Goal: Navigation & Orientation: Locate item on page

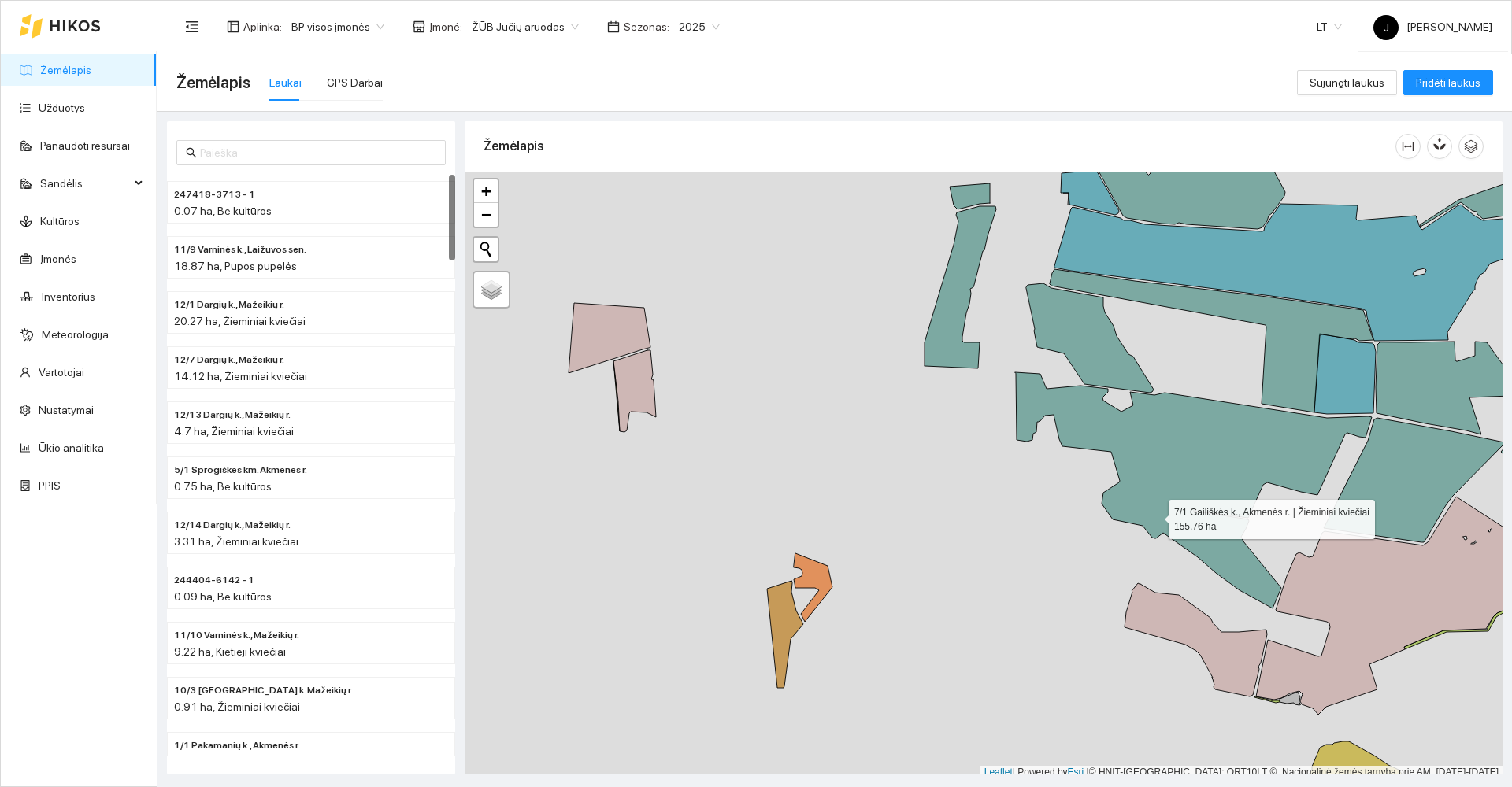
scroll to position [5, 0]
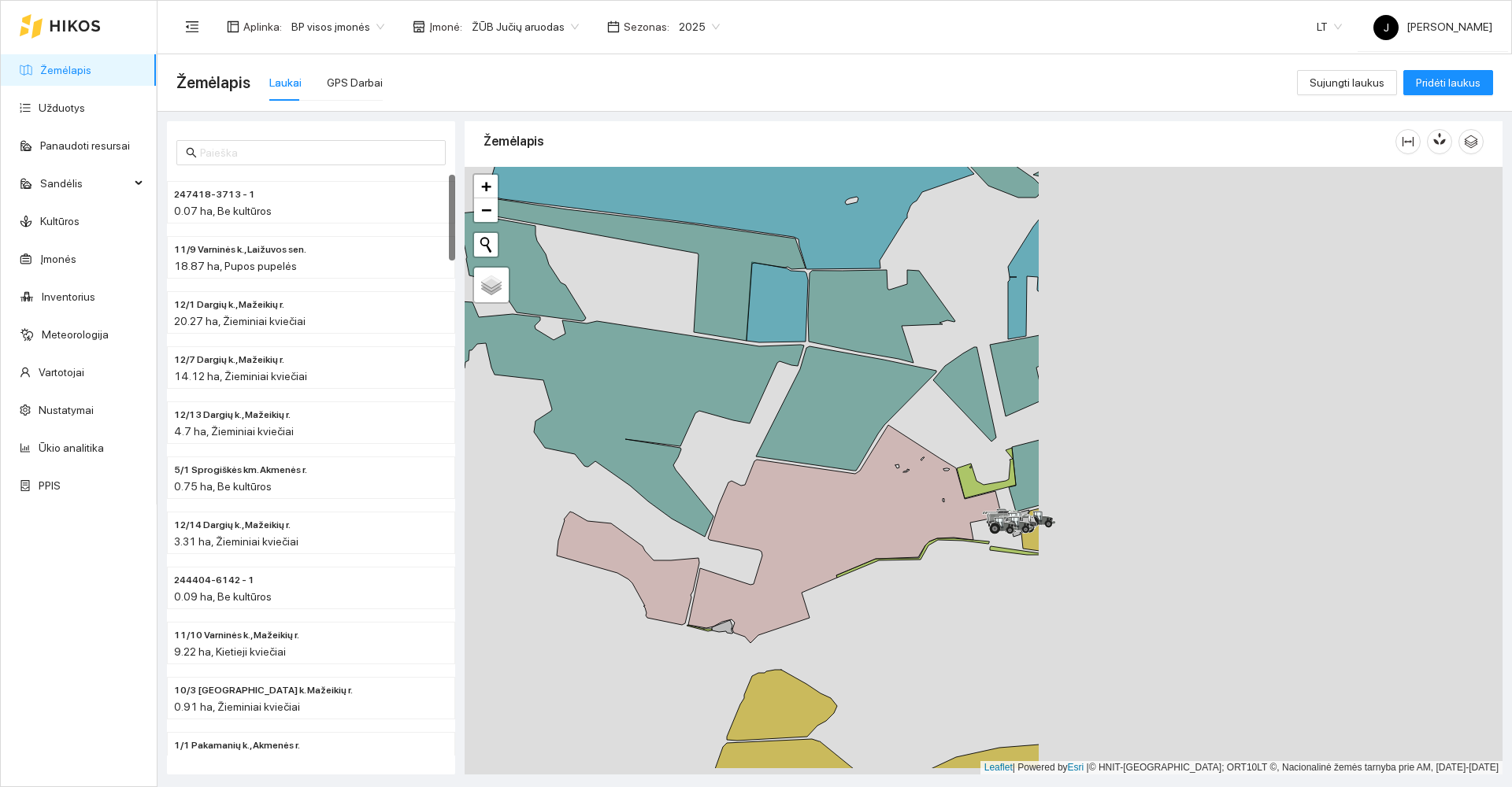
drag, startPoint x: 1155, startPoint y: 516, endPoint x: 586, endPoint y: 450, distance: 572.8
click at [586, 450] on icon at bounding box center [625, 418] width 357 height 236
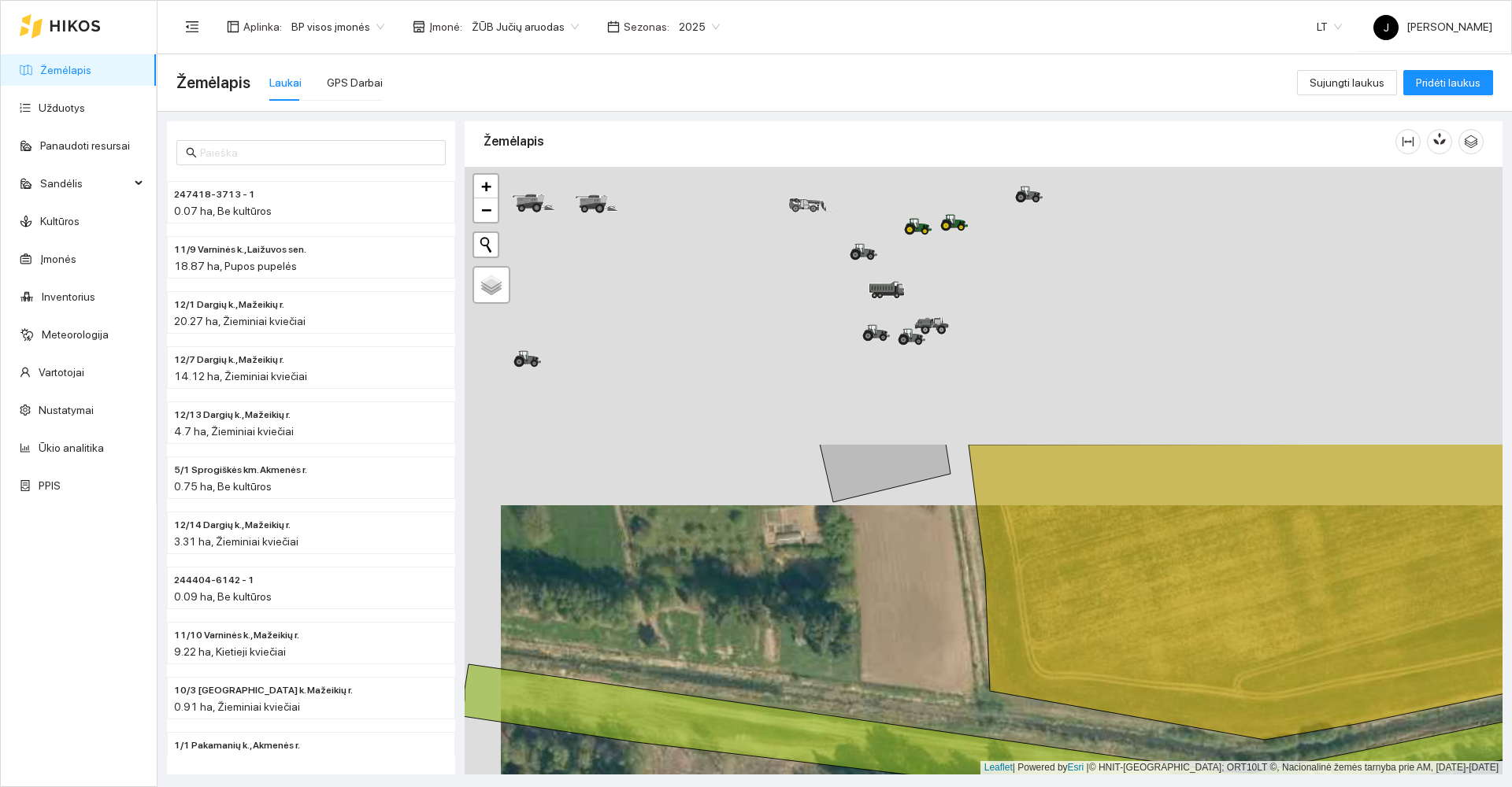
drag, startPoint x: 896, startPoint y: 322, endPoint x: 940, endPoint y: 678, distance: 358.7
click at [940, 678] on div at bounding box center [983, 471] width 1038 height 608
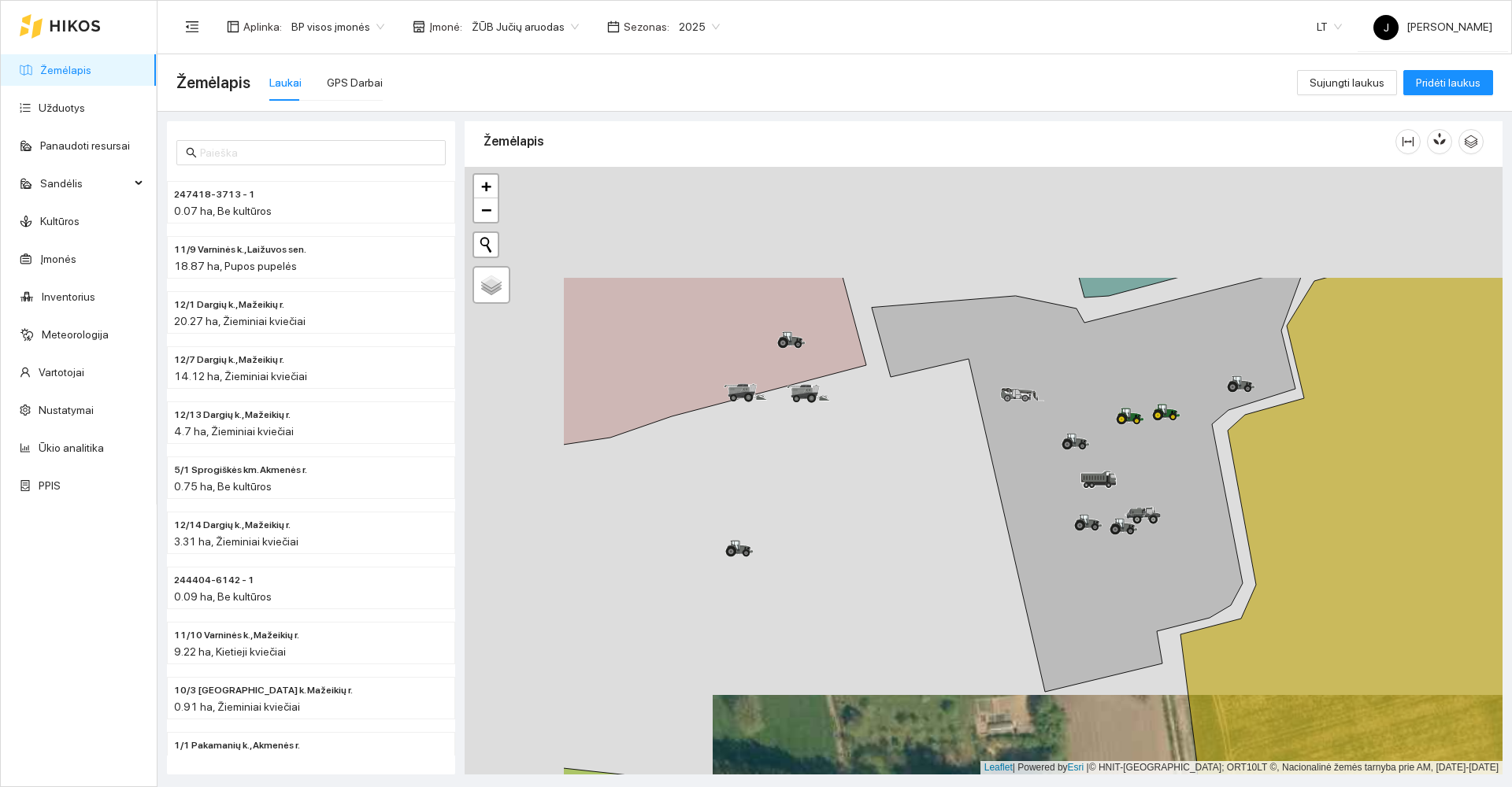
drag, startPoint x: 945, startPoint y: 507, endPoint x: 1148, endPoint y: 678, distance: 265.4
click at [1148, 678] on div at bounding box center [983, 471] width 1038 height 608
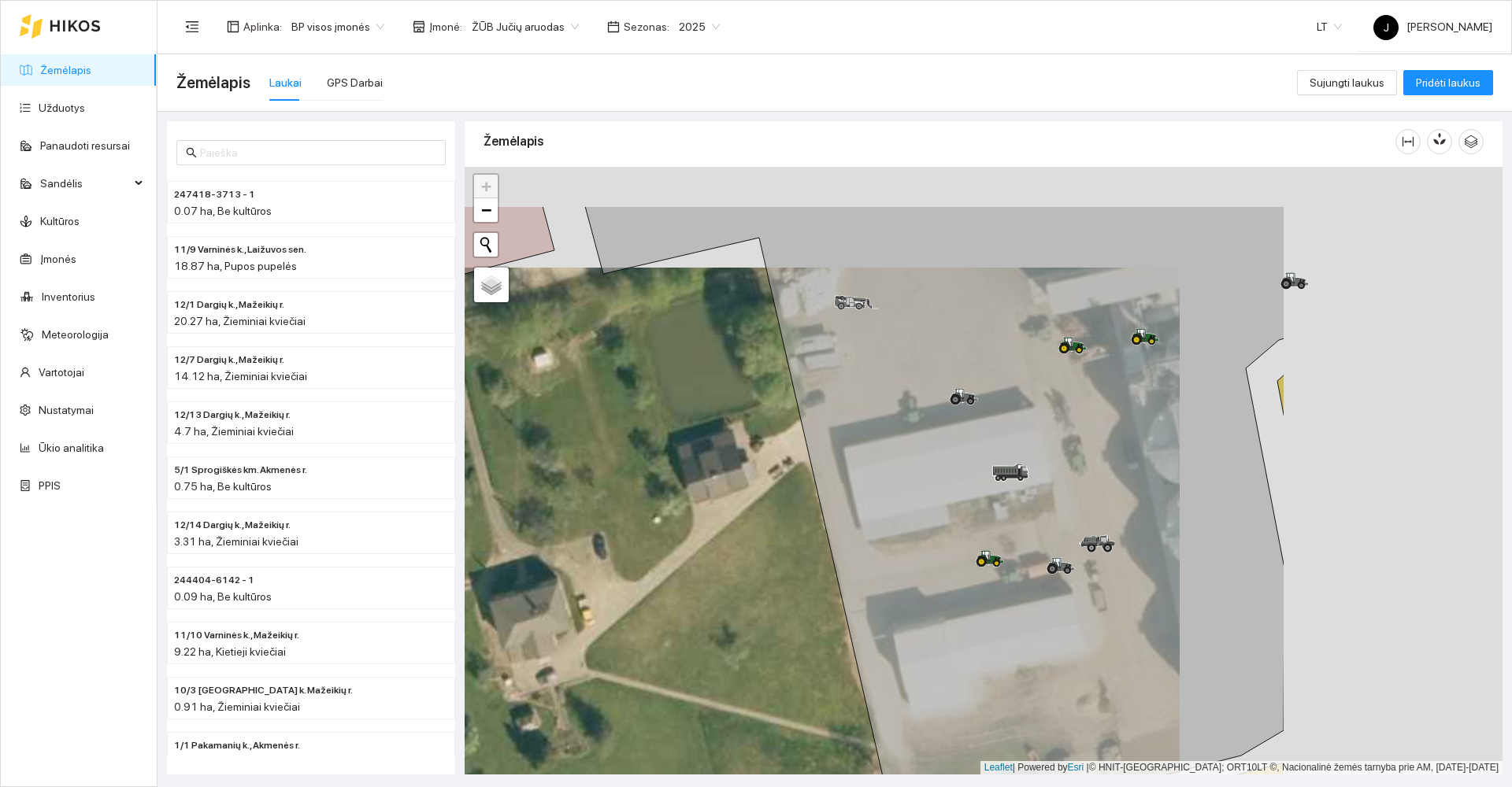
drag, startPoint x: 937, startPoint y: 456, endPoint x: 587, endPoint y: 583, distance: 372.3
click at [587, 583] on div at bounding box center [983, 471] width 1038 height 608
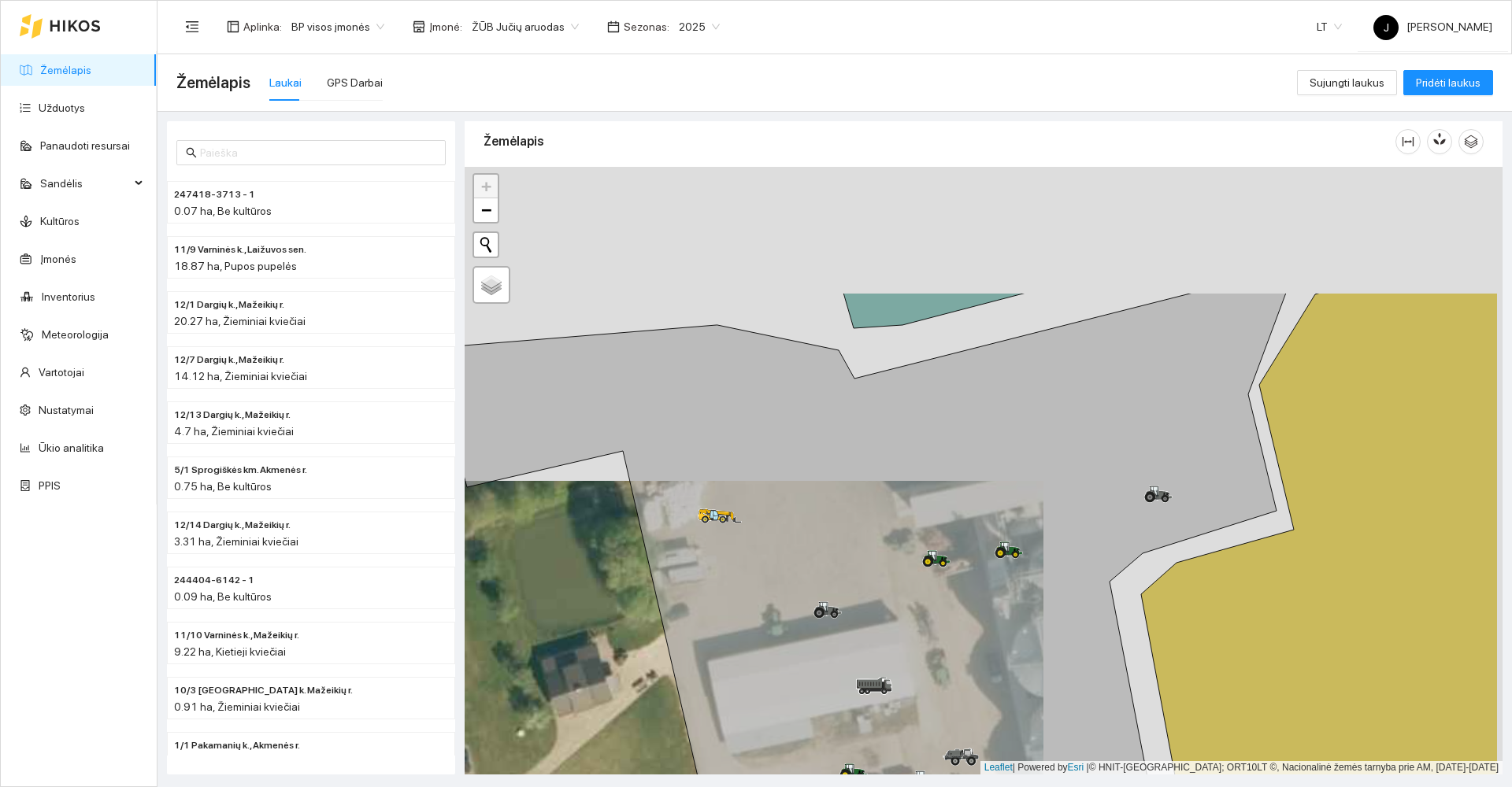
drag, startPoint x: 706, startPoint y: 478, endPoint x: 596, endPoint y: 667, distance: 218.7
click at [596, 667] on div at bounding box center [983, 471] width 1038 height 608
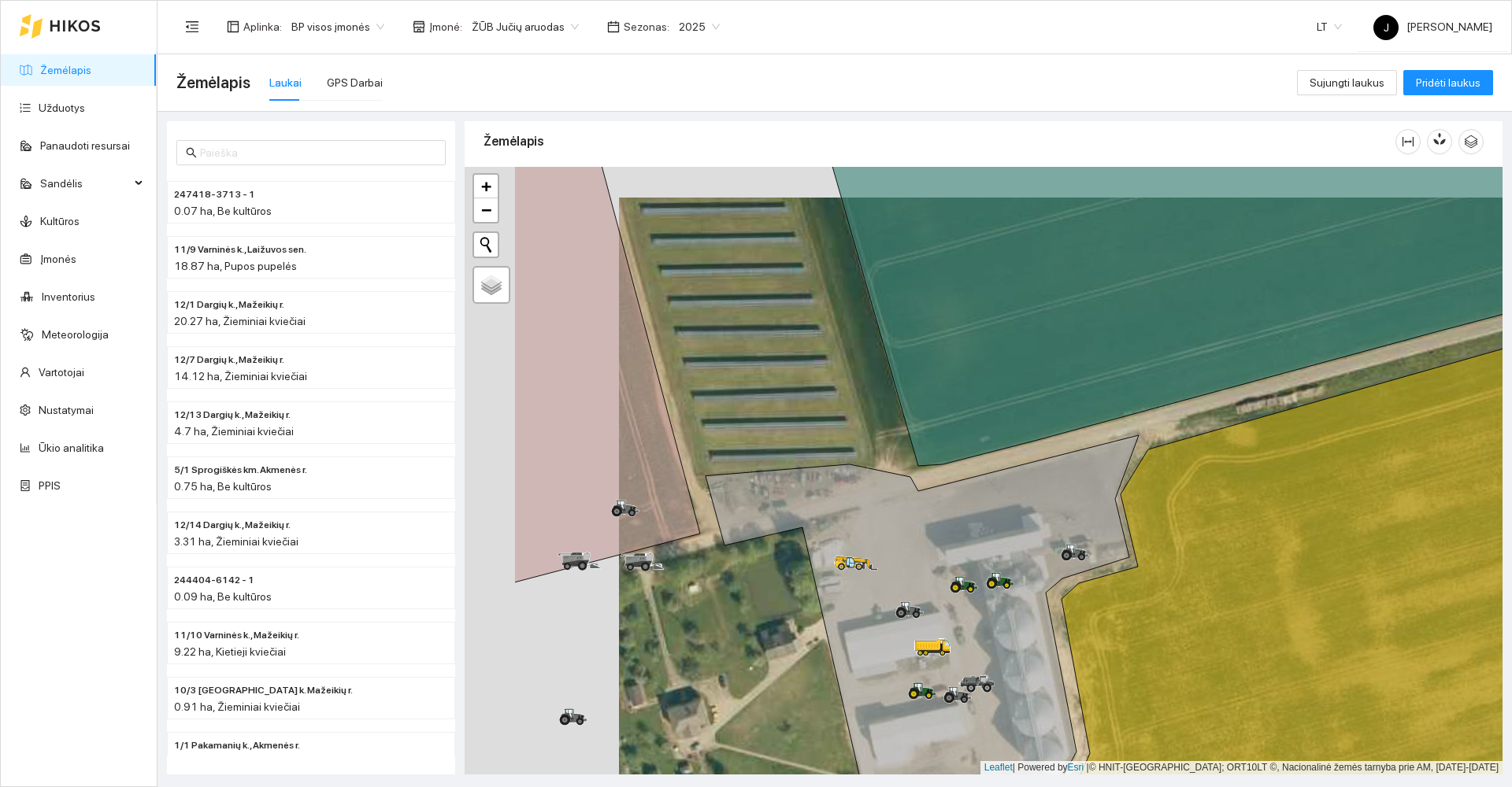
drag, startPoint x: 615, startPoint y: 575, endPoint x: 790, endPoint y: 616, distance: 179.7
click at [790, 616] on div at bounding box center [983, 471] width 1038 height 608
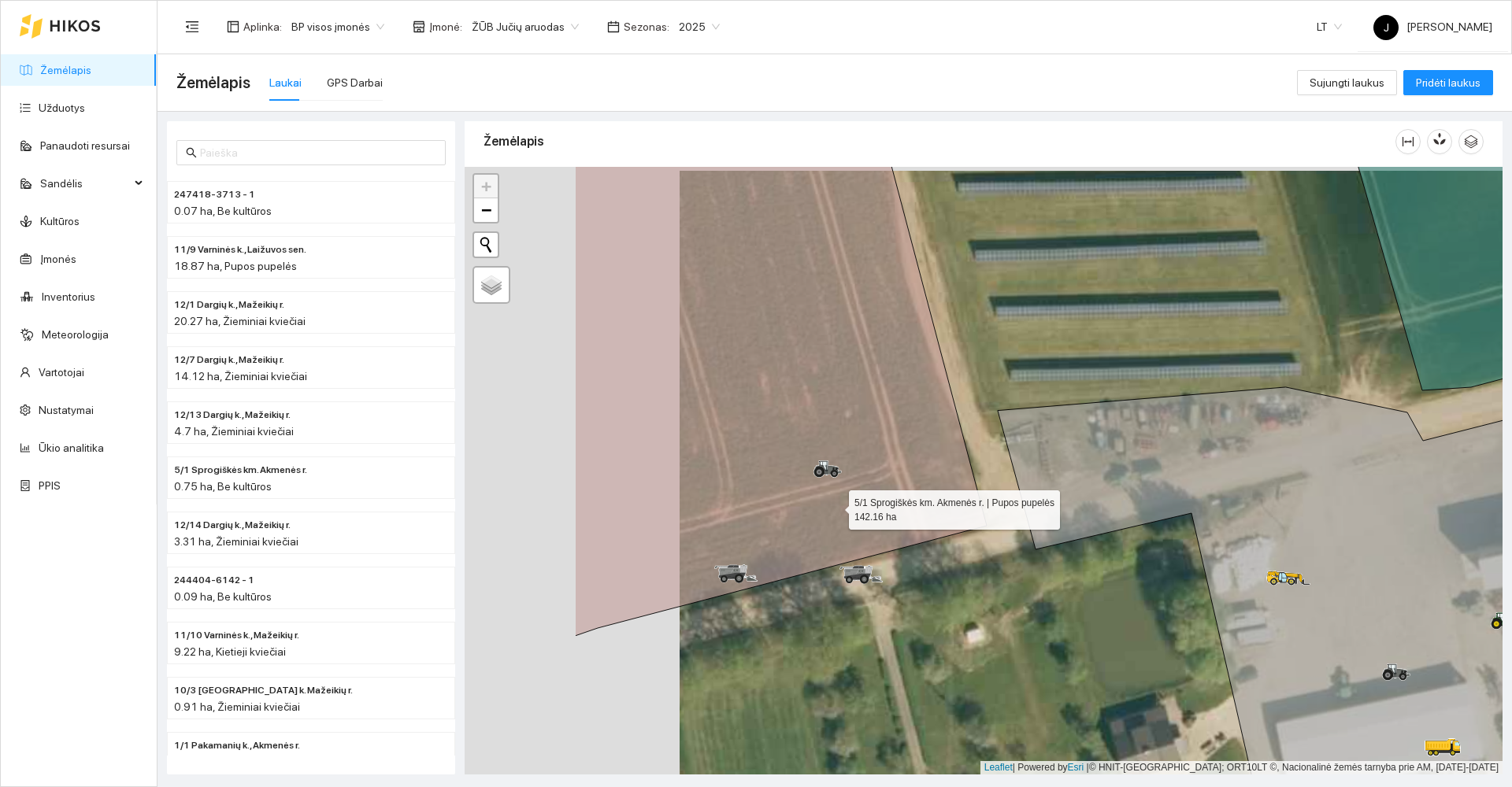
drag, startPoint x: 620, startPoint y: 505, endPoint x: 835, endPoint y: 508, distance: 215.0
click at [835, 508] on icon at bounding box center [780, 373] width 412 height 526
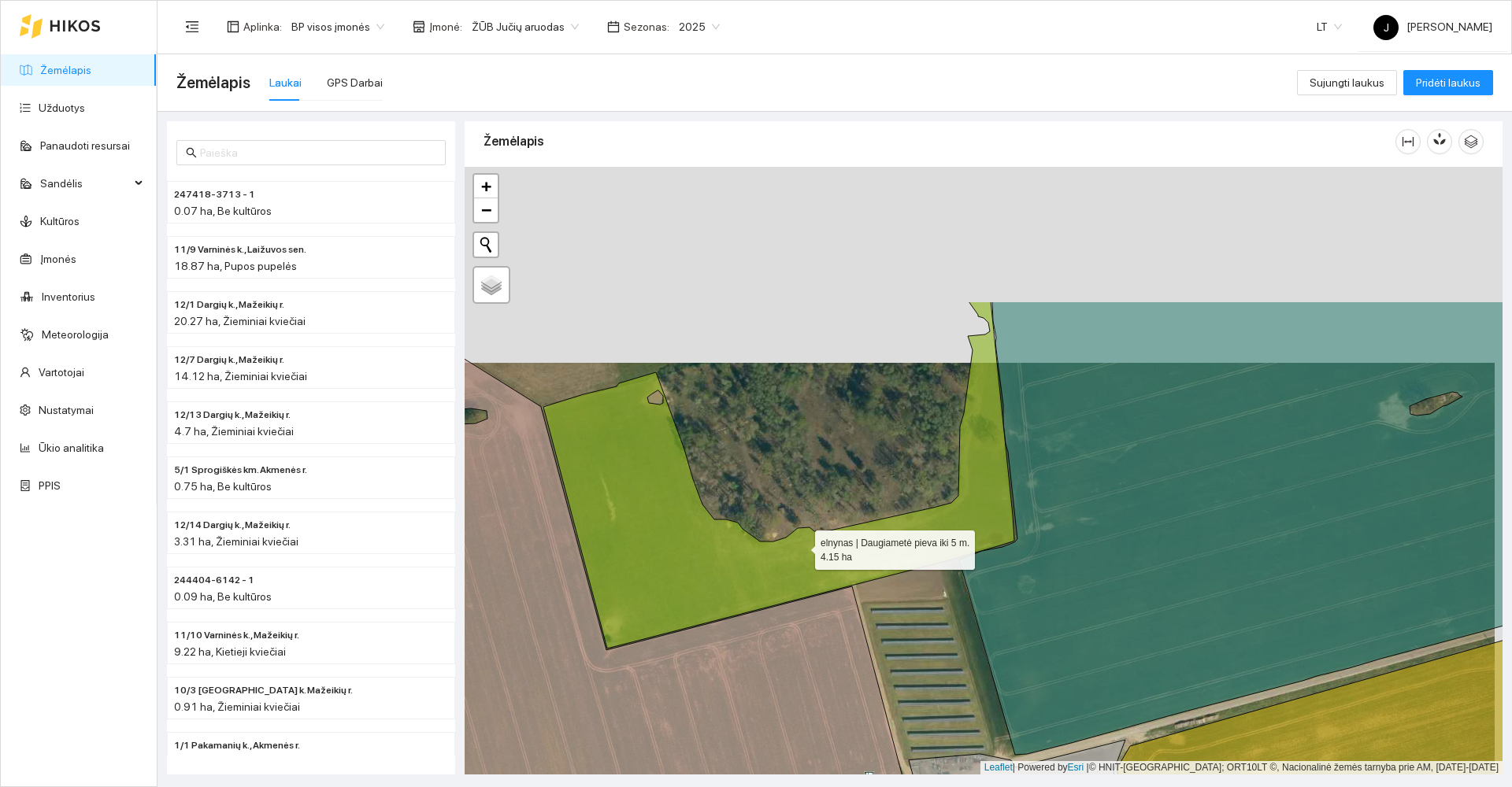
drag, startPoint x: 810, startPoint y: 346, endPoint x: 801, endPoint y: 547, distance: 201.2
click at [801, 547] on icon at bounding box center [779, 475] width 471 height 347
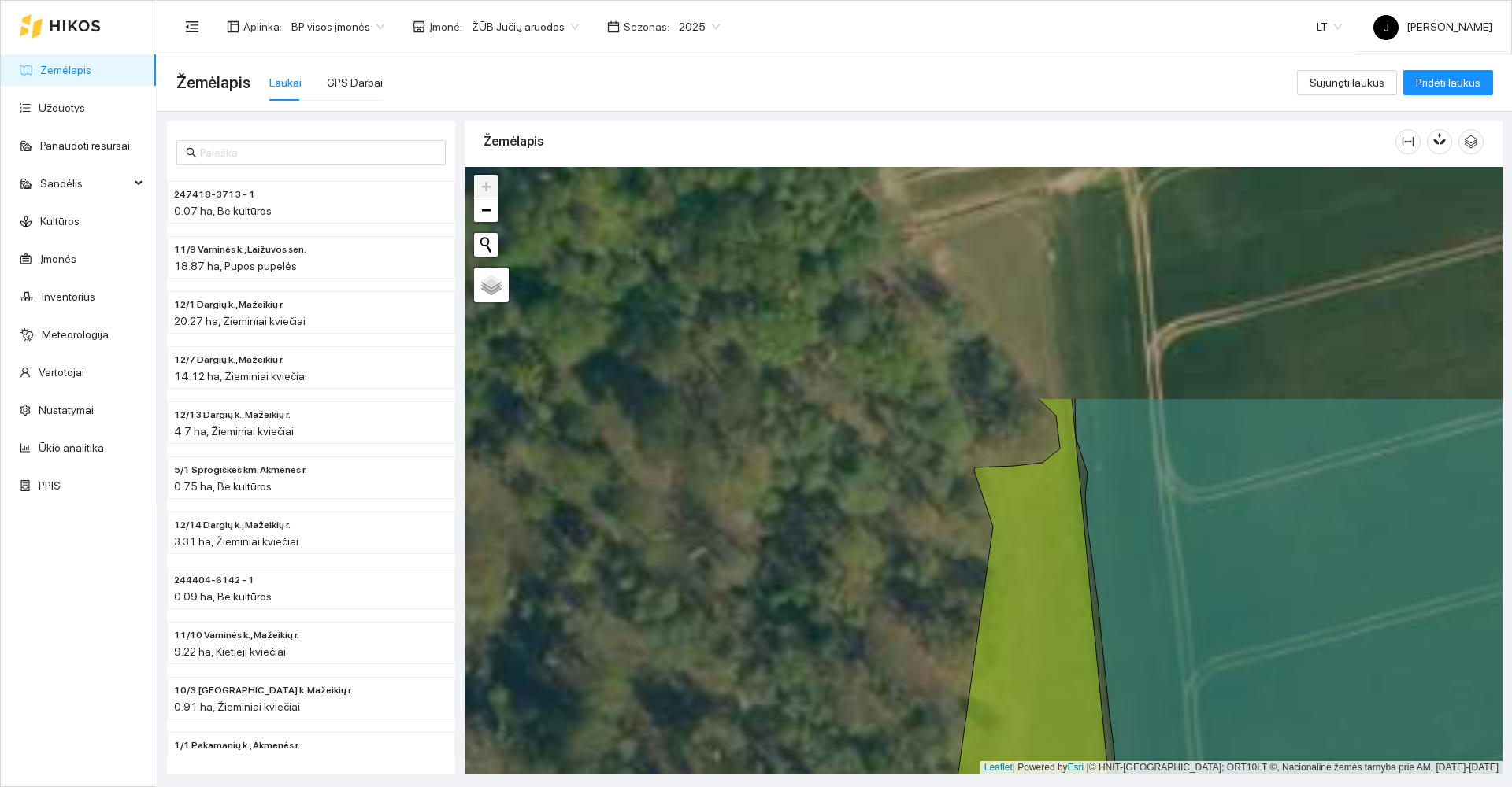
drag, startPoint x: 933, startPoint y: 450, endPoint x: 997, endPoint y: 749, distance: 305.8
click at [996, 751] on div at bounding box center [983, 471] width 1038 height 608
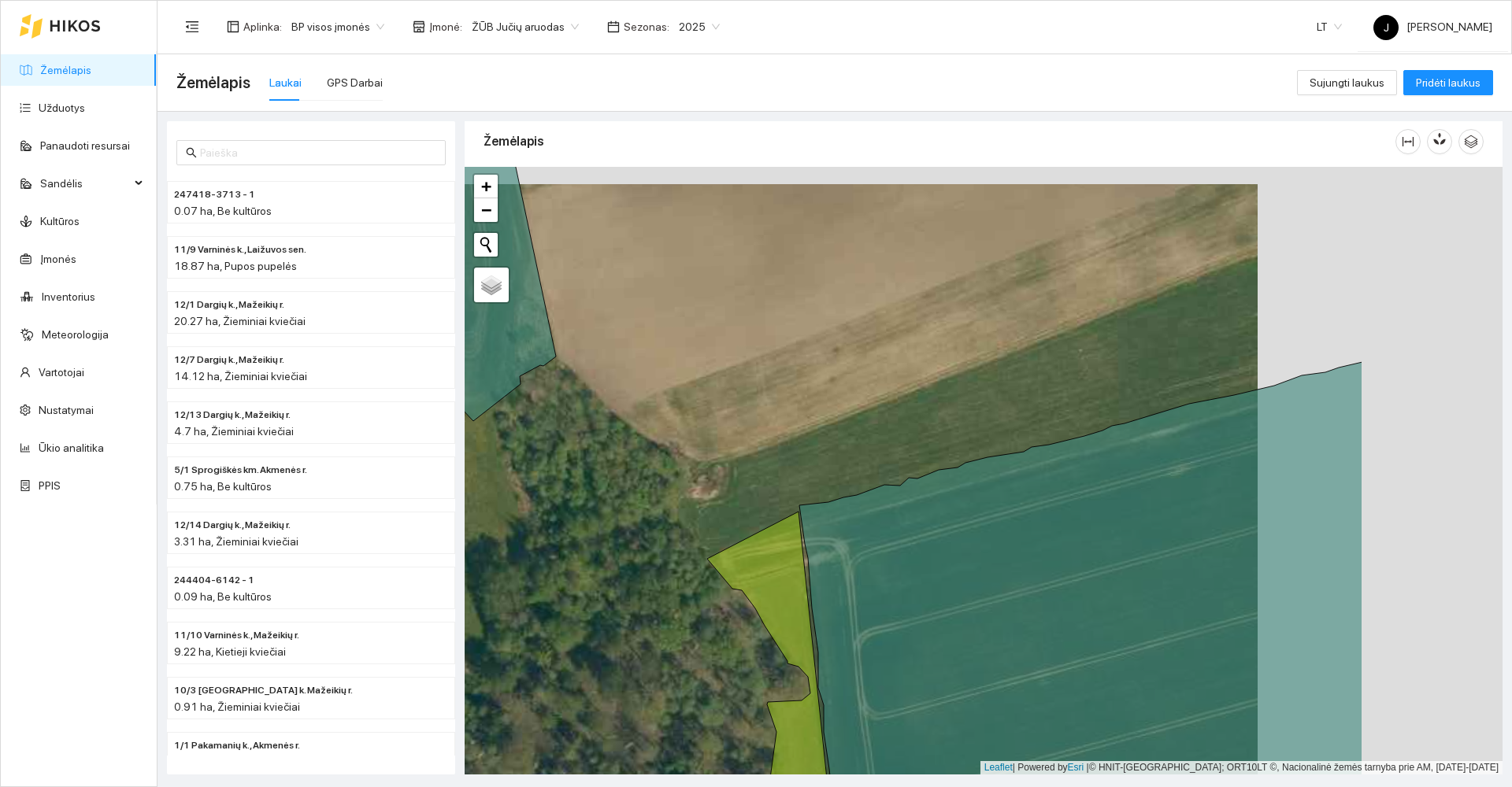
drag, startPoint x: 1088, startPoint y: 608, endPoint x: 839, endPoint y: 625, distance: 249.6
click at [839, 625] on icon at bounding box center [1080, 607] width 563 height 491
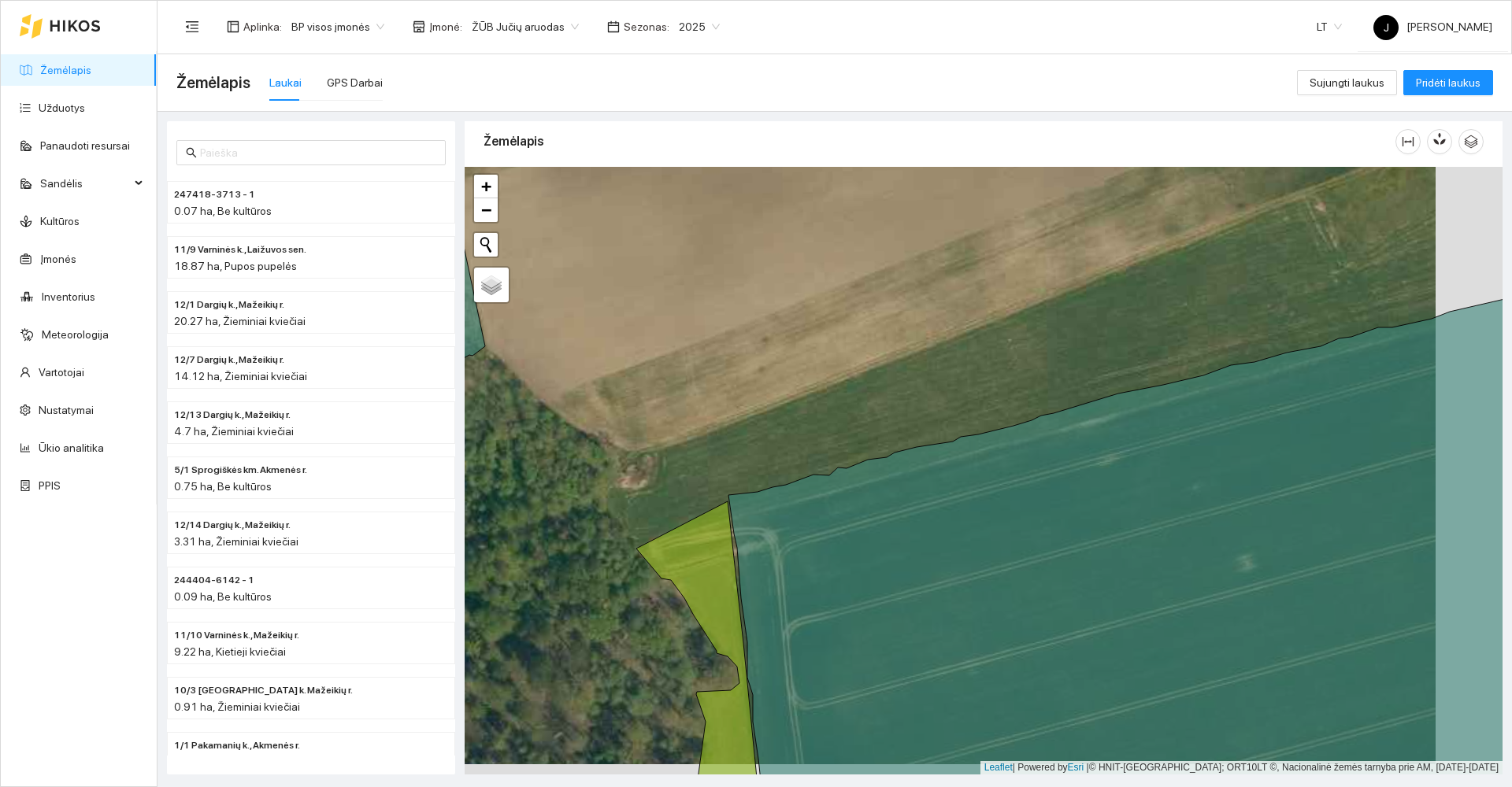
drag, startPoint x: 1254, startPoint y: 289, endPoint x: 1065, endPoint y: 226, distance: 199.2
click at [1065, 226] on div at bounding box center [983, 471] width 1038 height 608
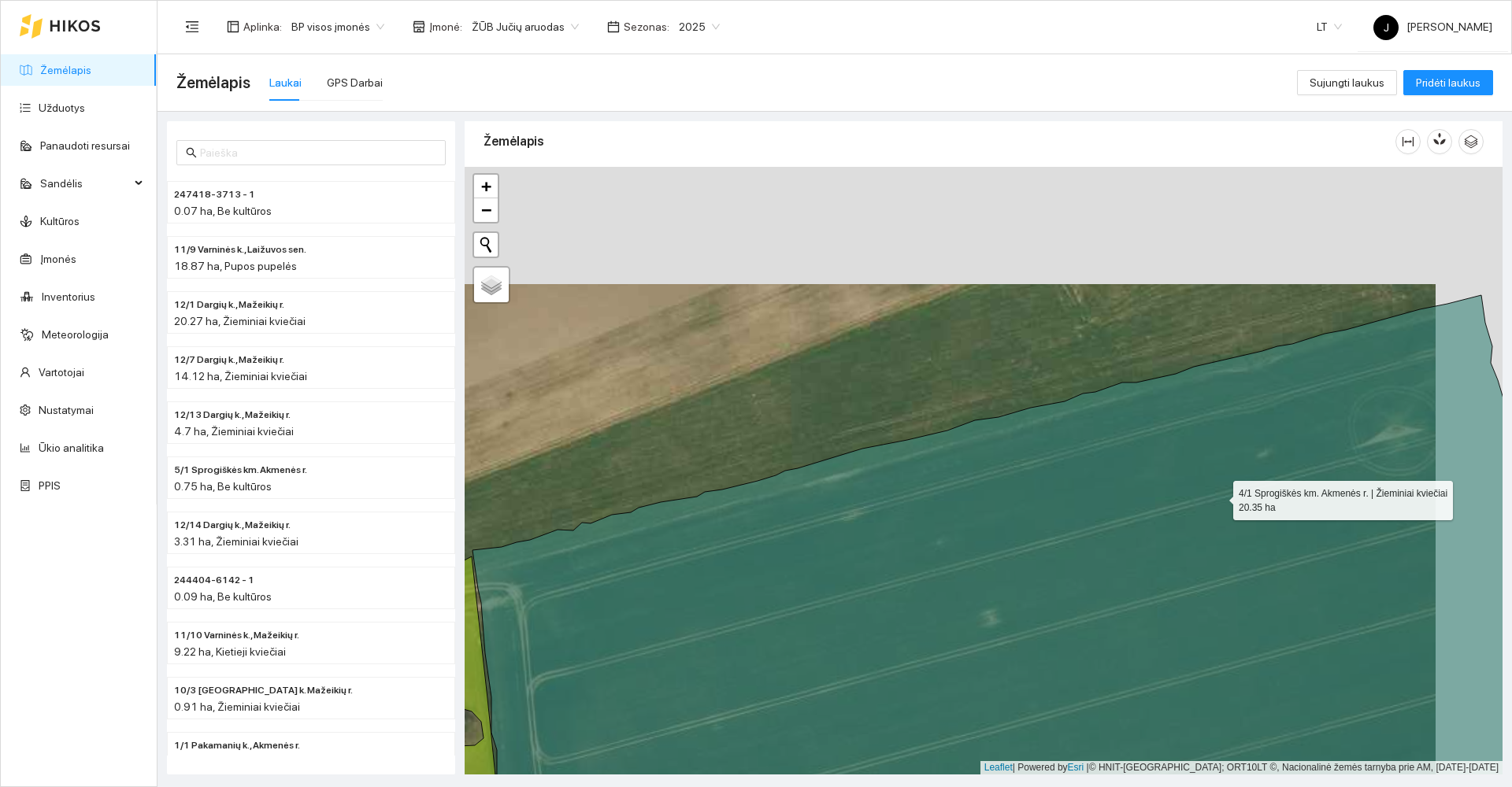
drag, startPoint x: 1225, startPoint y: 483, endPoint x: 1204, endPoint y: 544, distance: 64.5
click at [1204, 544] on icon at bounding box center [1006, 624] width 1068 height 659
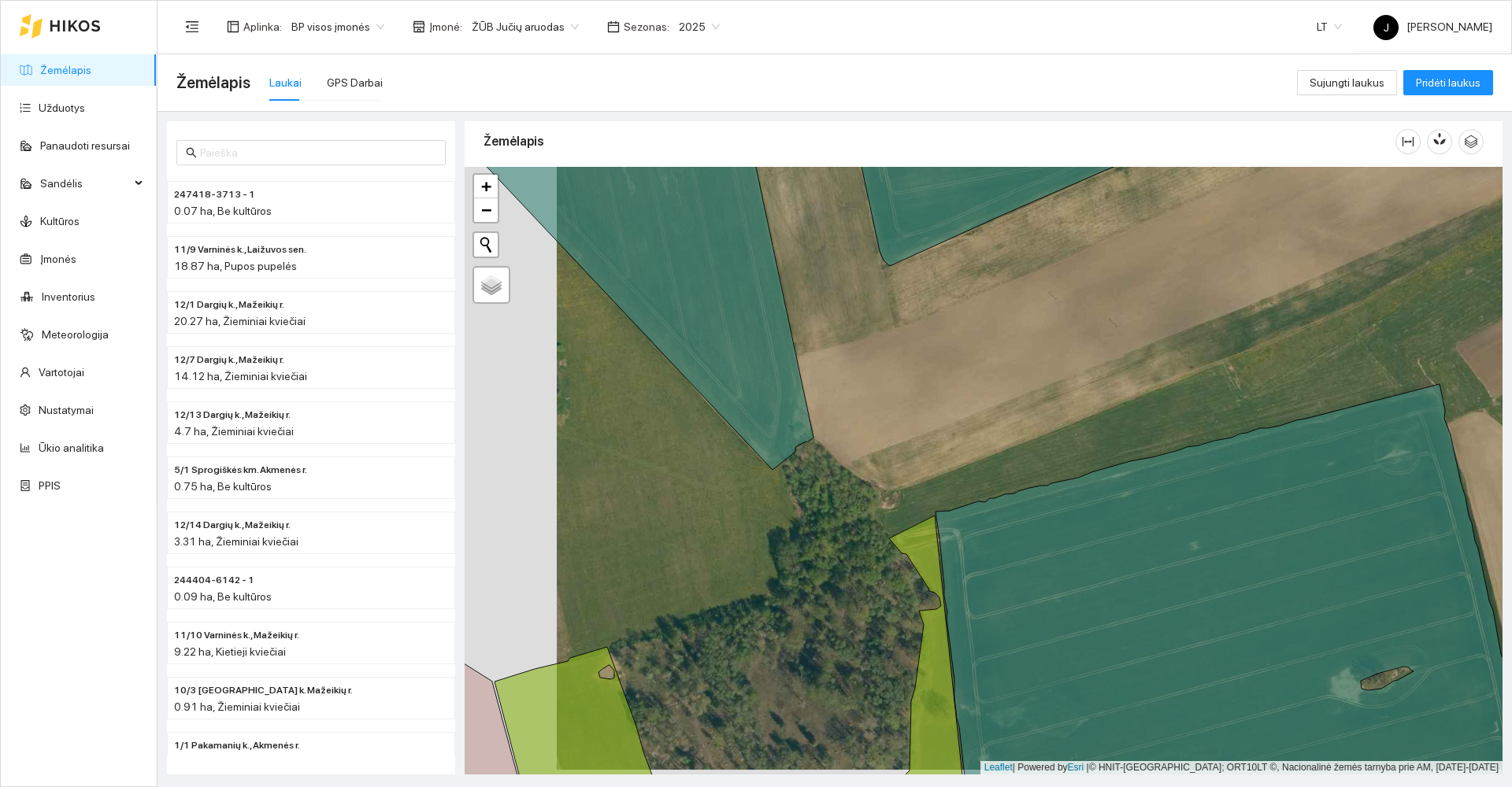
drag, startPoint x: 892, startPoint y: 468, endPoint x: 1391, endPoint y: 381, distance: 506.5
click at [1391, 381] on div at bounding box center [983, 471] width 1038 height 608
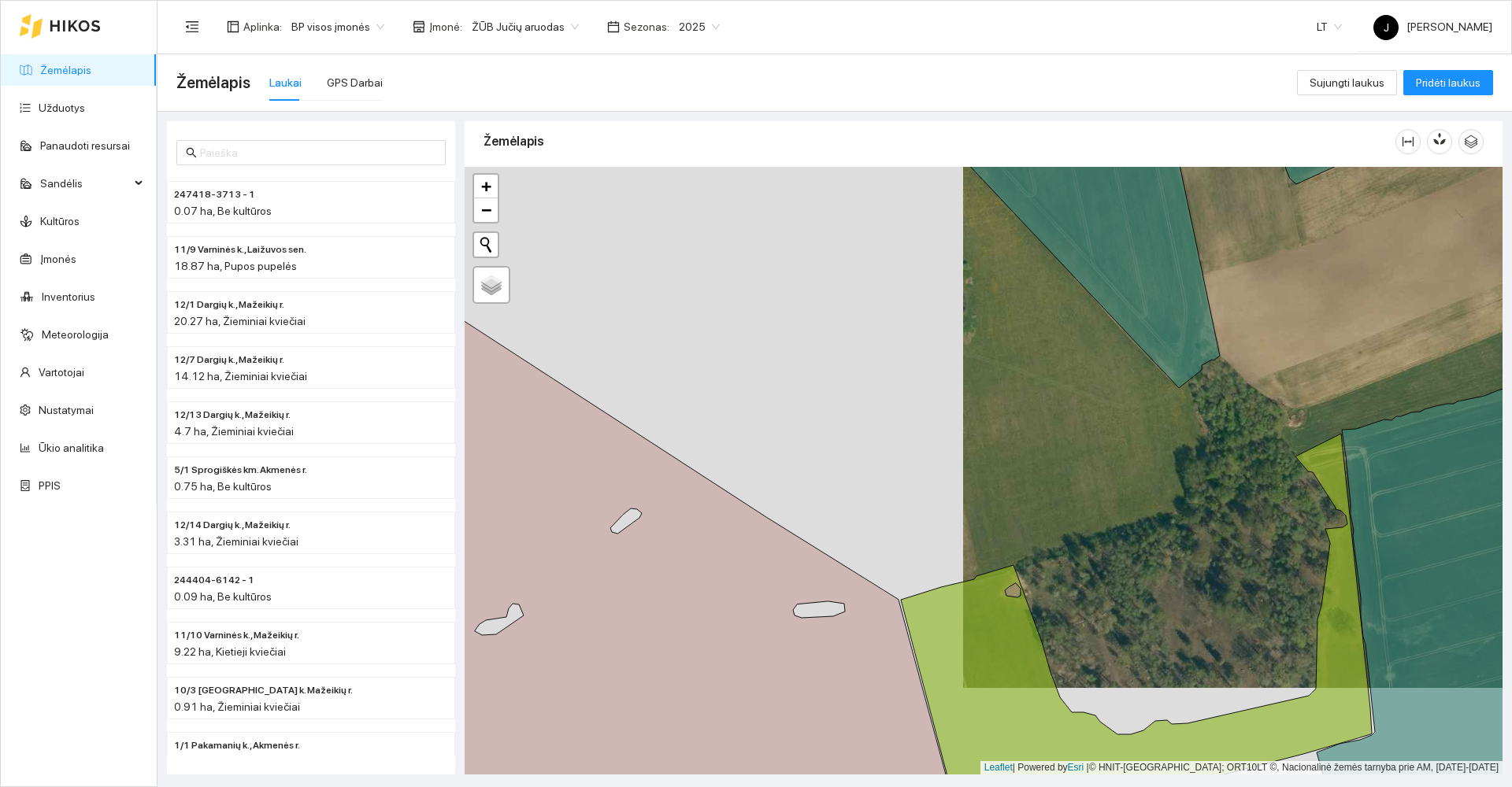
click at [1391, 381] on div at bounding box center [983, 471] width 1038 height 608
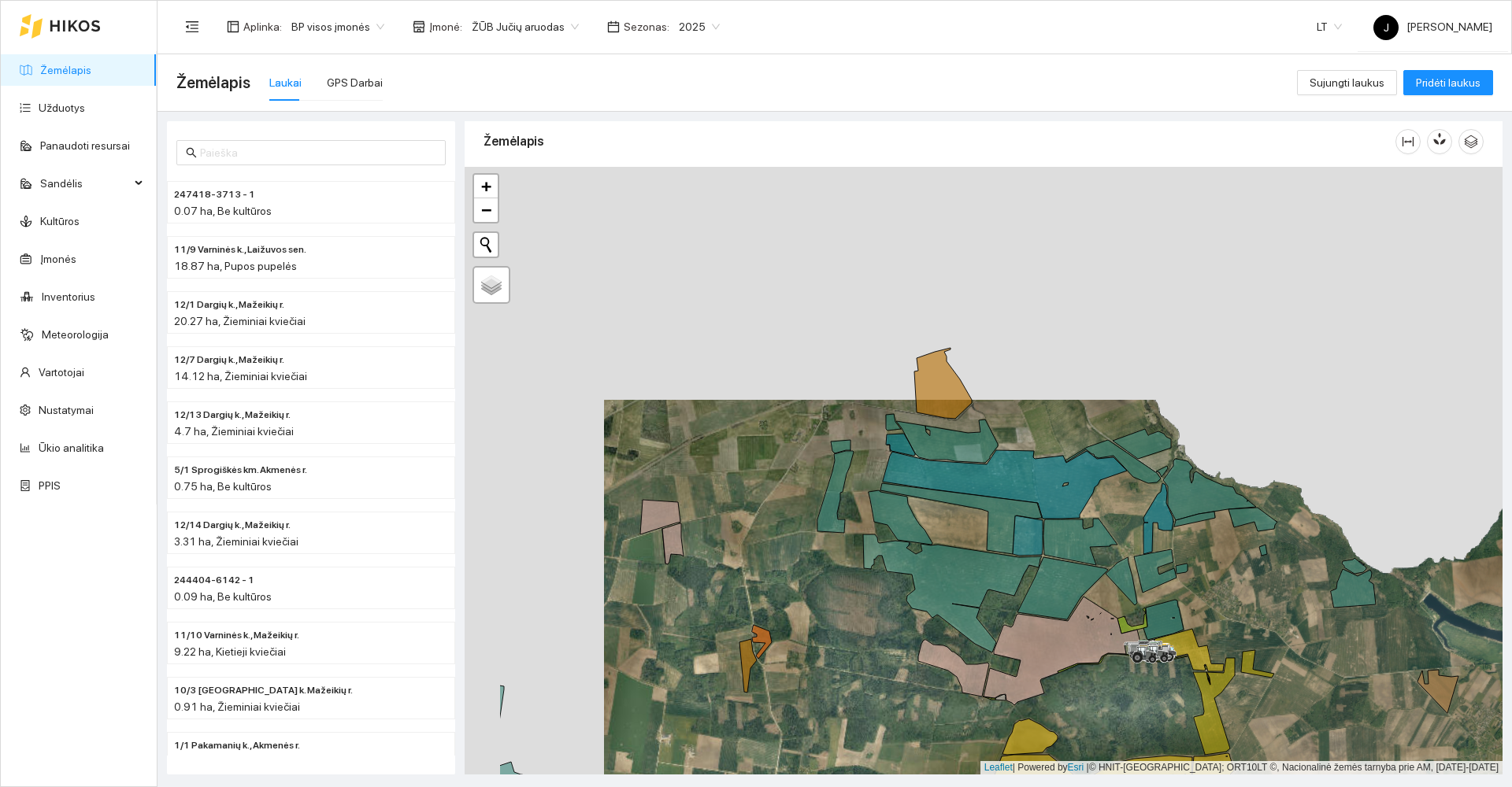
drag, startPoint x: 1246, startPoint y: 233, endPoint x: 1385, endPoint y: 466, distance: 271.3
click at [1385, 466] on div at bounding box center [983, 471] width 1038 height 608
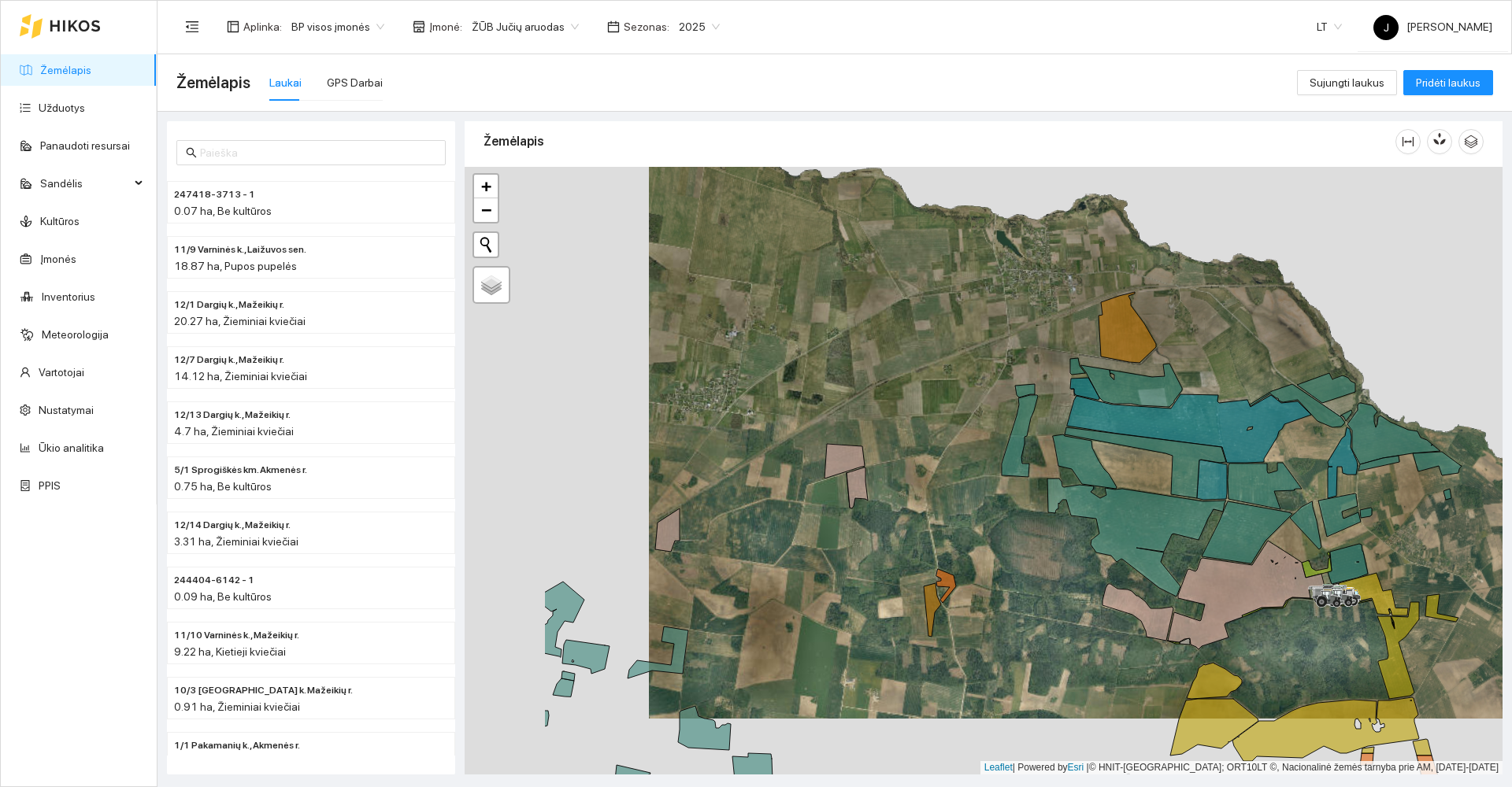
drag, startPoint x: 957, startPoint y: 371, endPoint x: 1060, endPoint y: 335, distance: 109.1
click at [1053, 336] on div at bounding box center [983, 471] width 1038 height 608
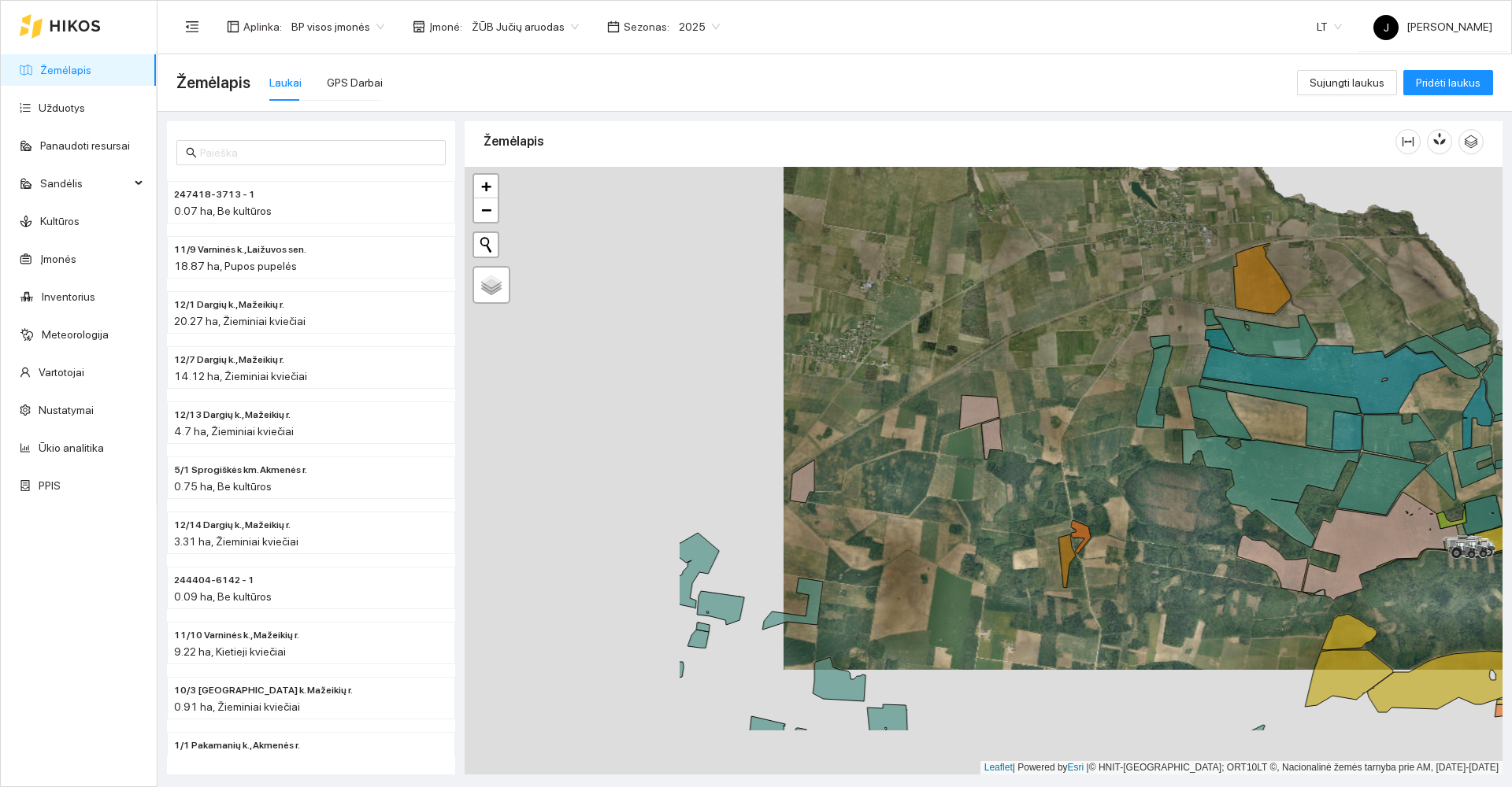
click at [1109, 325] on div at bounding box center [983, 471] width 1038 height 608
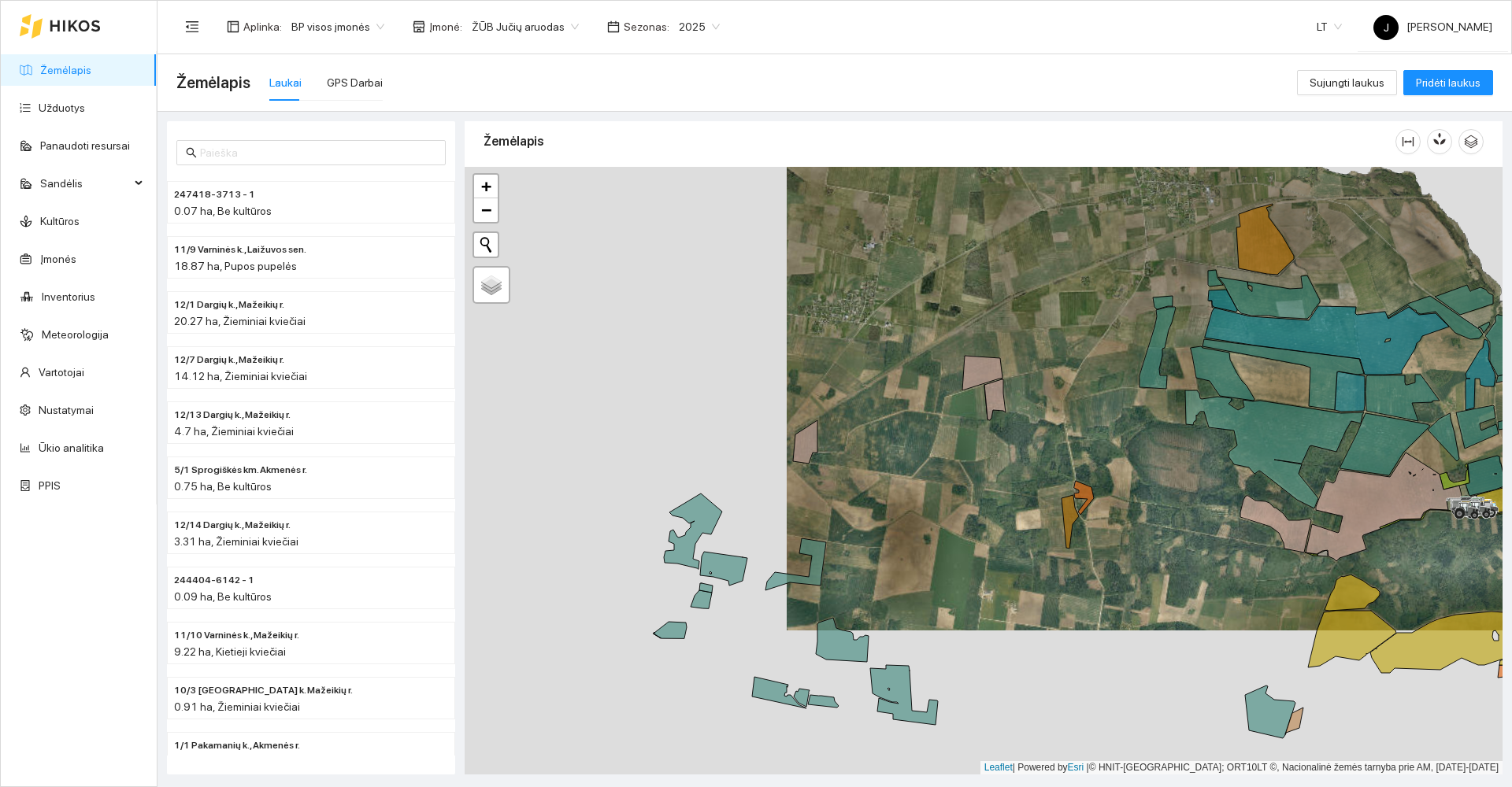
drag, startPoint x: 965, startPoint y: 495, endPoint x: 997, endPoint y: 269, distance: 228.3
click at [997, 270] on div at bounding box center [983, 471] width 1038 height 608
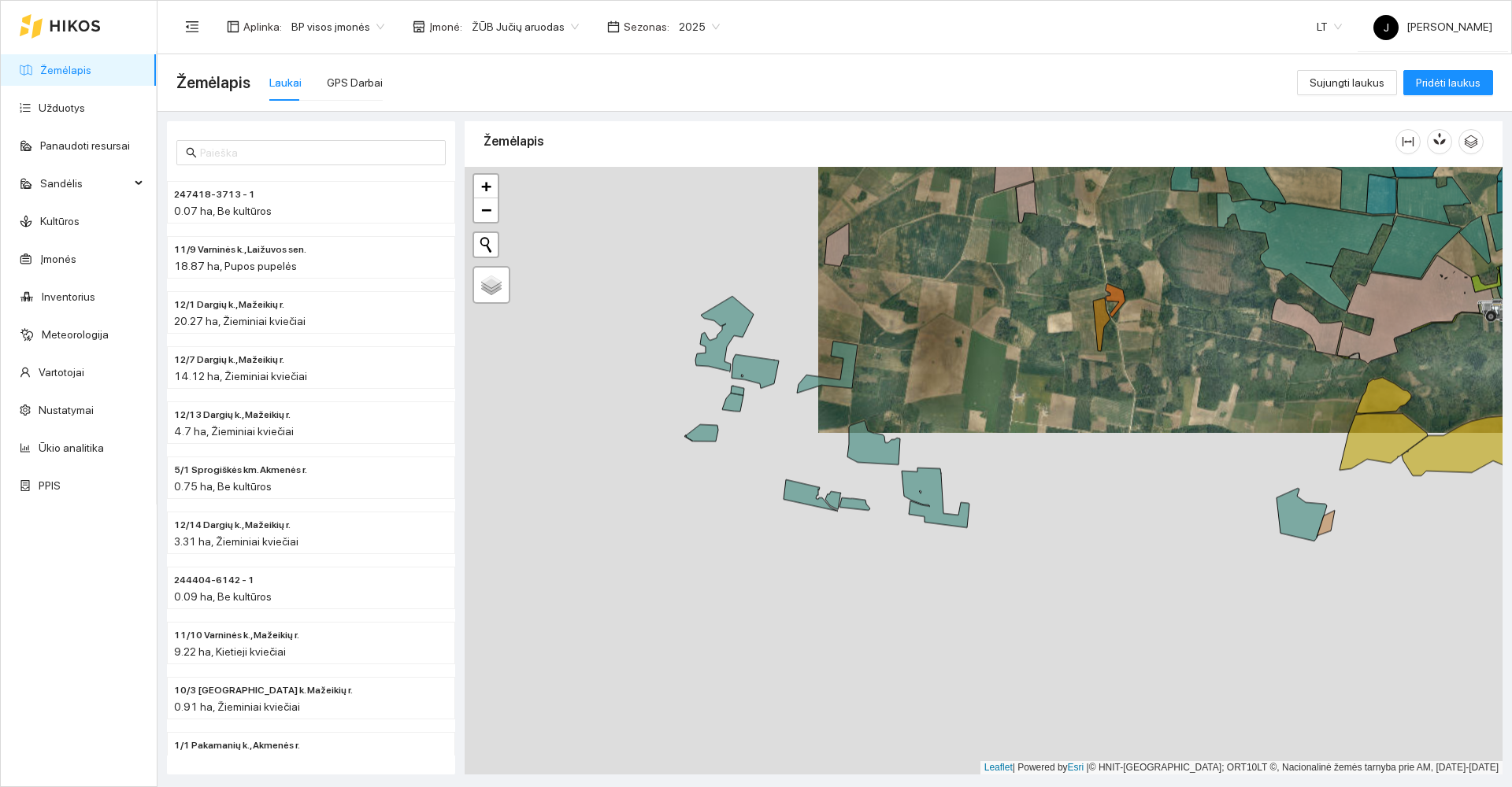
click at [997, 269] on div at bounding box center [983, 471] width 1038 height 608
